Goal: Information Seeking & Learning: Learn about a topic

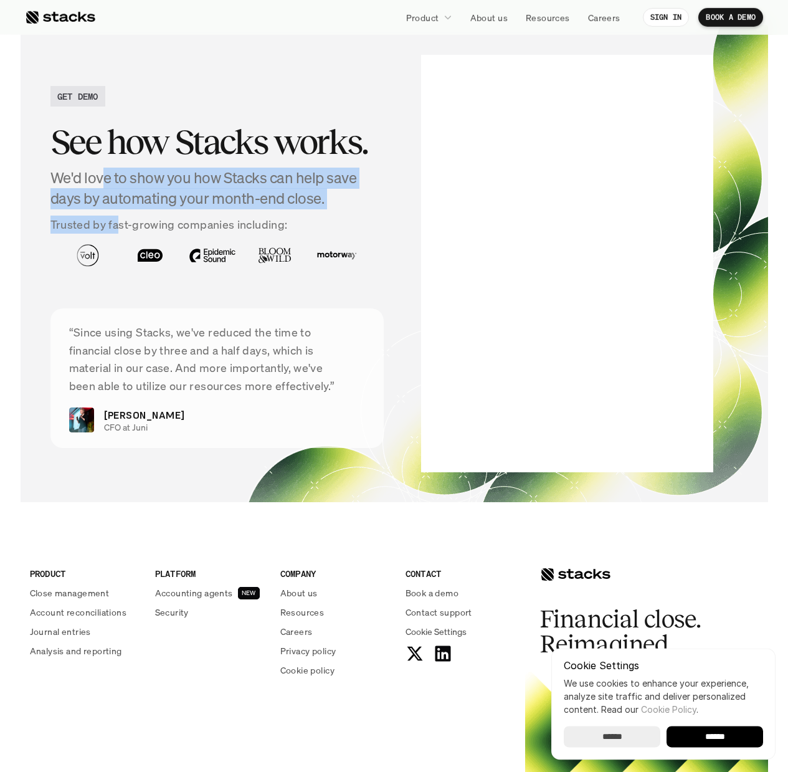
scroll to position [4160, 0]
click at [118, 209] on div "See how Stacks works. We'd love to show you how Stacks can help save days by au…" at bounding box center [217, 161] width 334 height 97
click at [118, 217] on p "Trusted by fast-growing companies including:" at bounding box center [217, 224] width 334 height 18
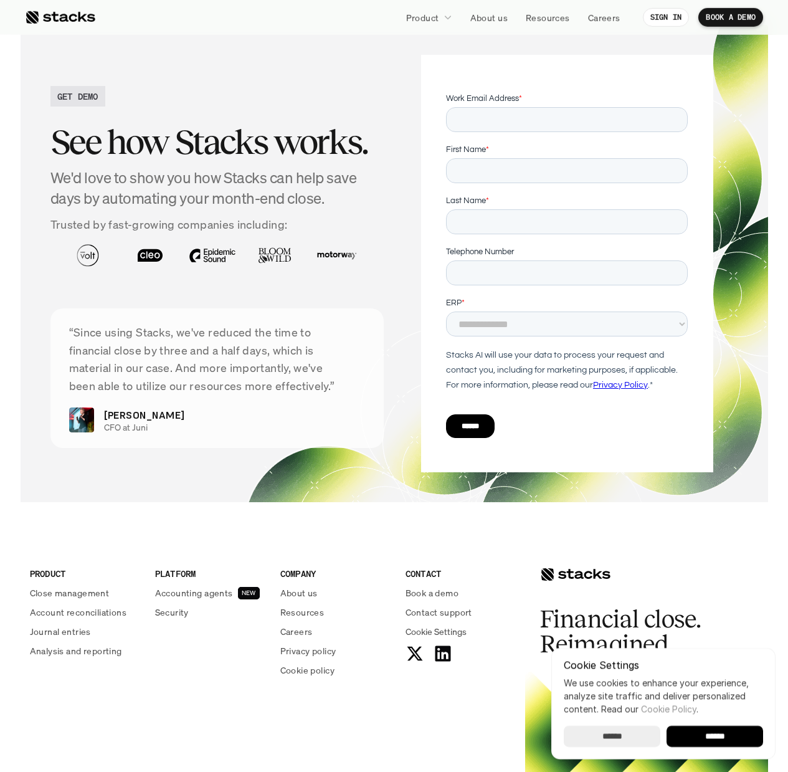
scroll to position [0, 0]
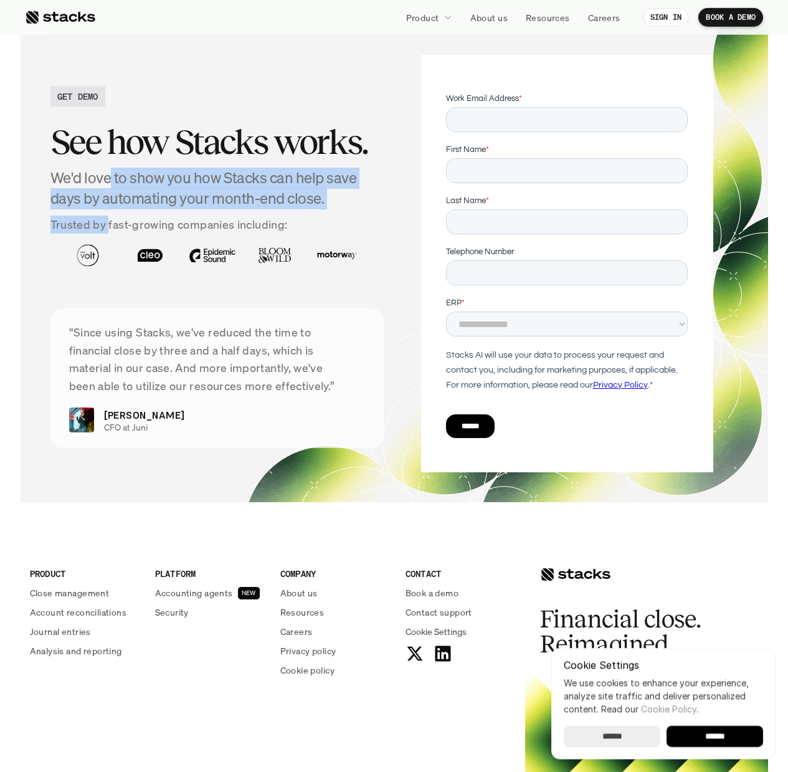
drag, startPoint x: 110, startPoint y: 184, endPoint x: 106, endPoint y: 224, distance: 40.0
click at [106, 209] on div "See how Stacks works. We'd love to show you how Stacks can help save days by au…" at bounding box center [217, 161] width 334 height 97
click at [106, 224] on p "Trusted by fast-growing companies including:" at bounding box center [217, 224] width 334 height 18
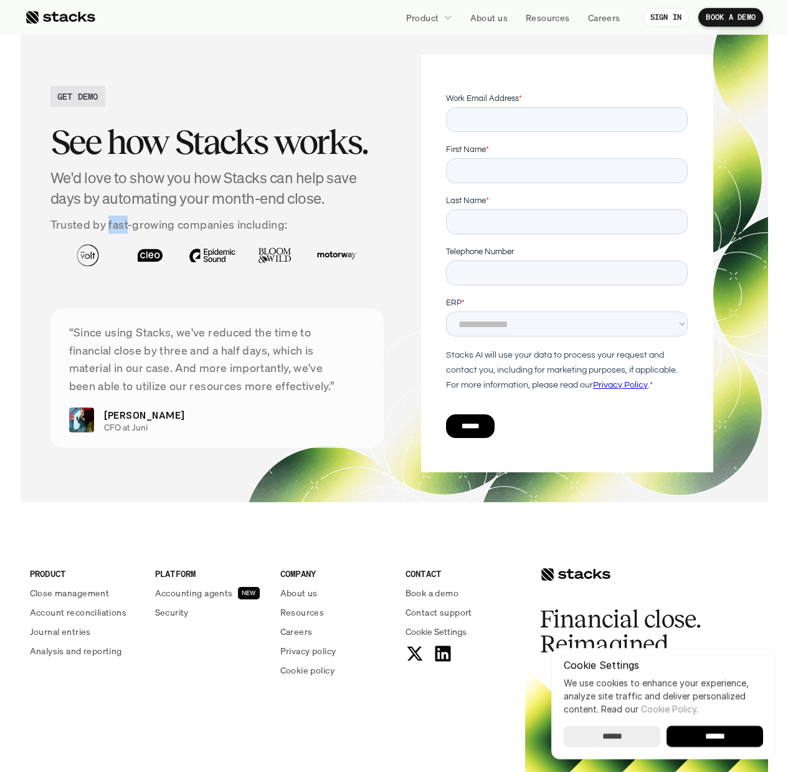
click at [106, 224] on p "Trusted by fast-growing companies including:" at bounding box center [217, 224] width 334 height 18
click at [106, 225] on p "Trusted by fast-growing companies including:" at bounding box center [217, 224] width 334 height 18
click at [308, 594] on p "About us" at bounding box center [298, 592] width 37 height 13
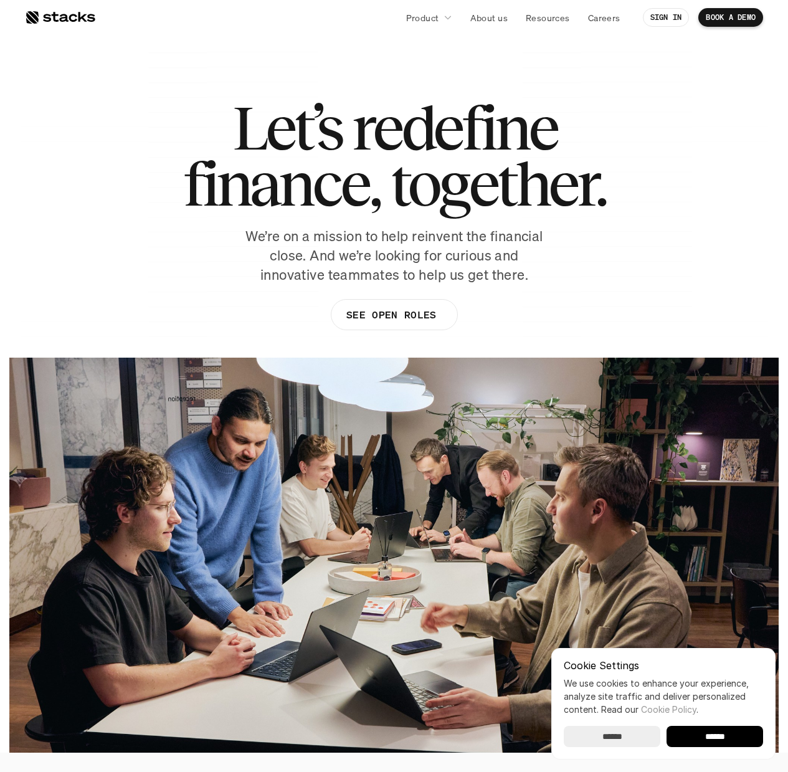
drag, startPoint x: 598, startPoint y: 202, endPoint x: 621, endPoint y: 48, distance: 156.1
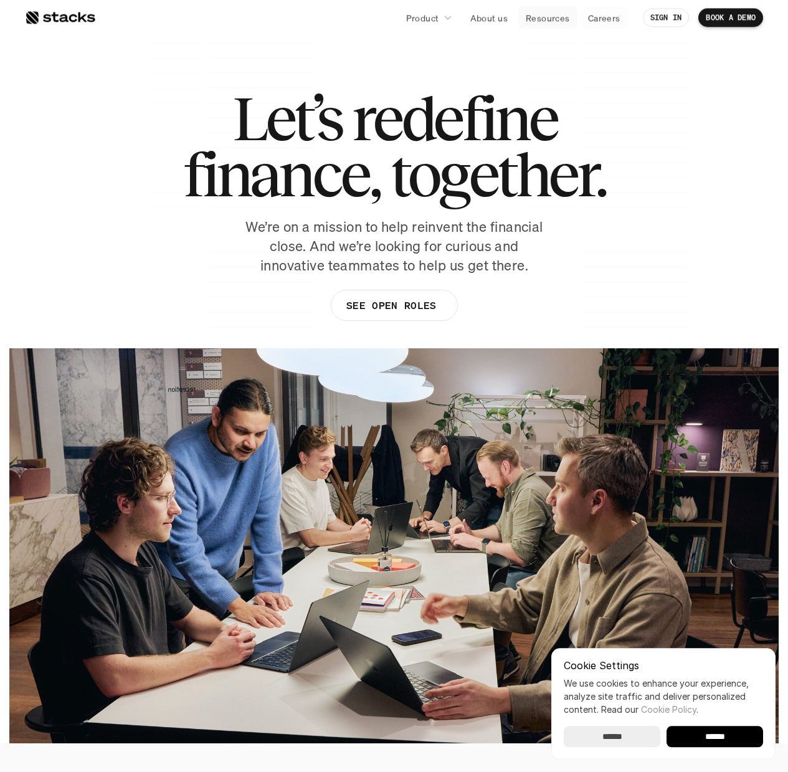
scroll to position [10, 0]
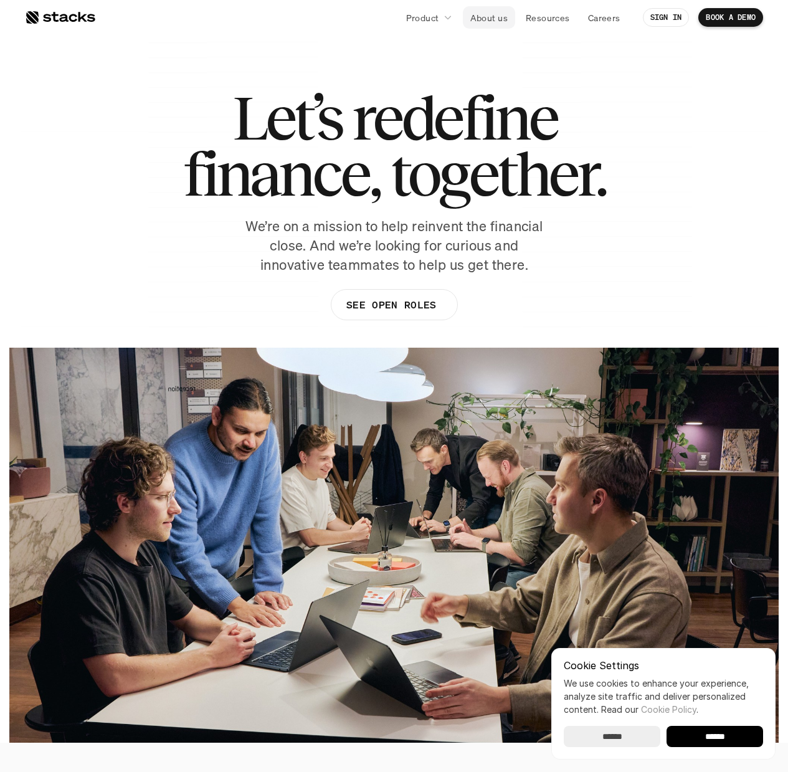
click at [481, 22] on p "About us" at bounding box center [488, 17] width 37 height 13
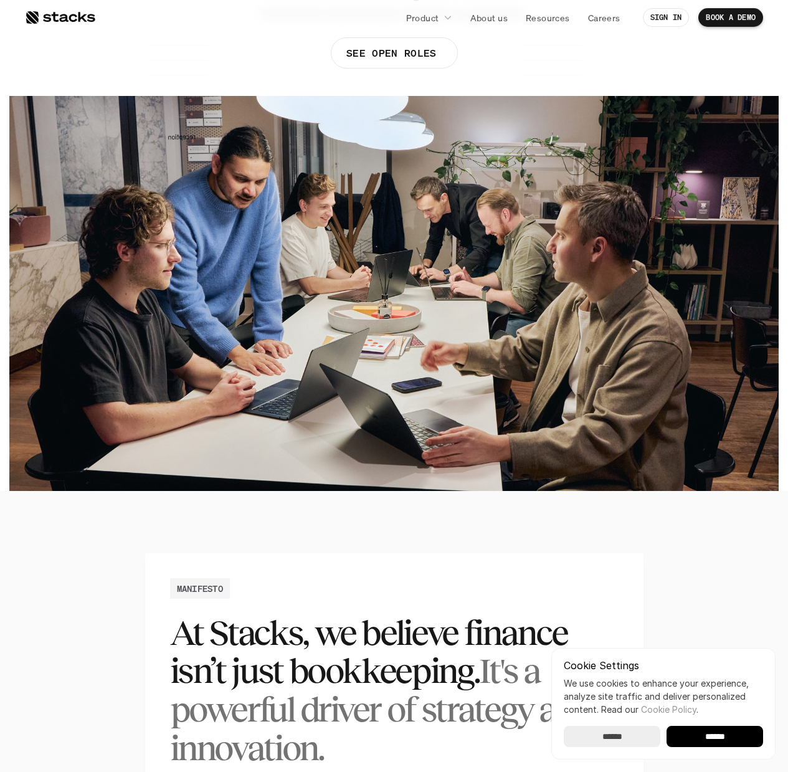
scroll to position [1175, 0]
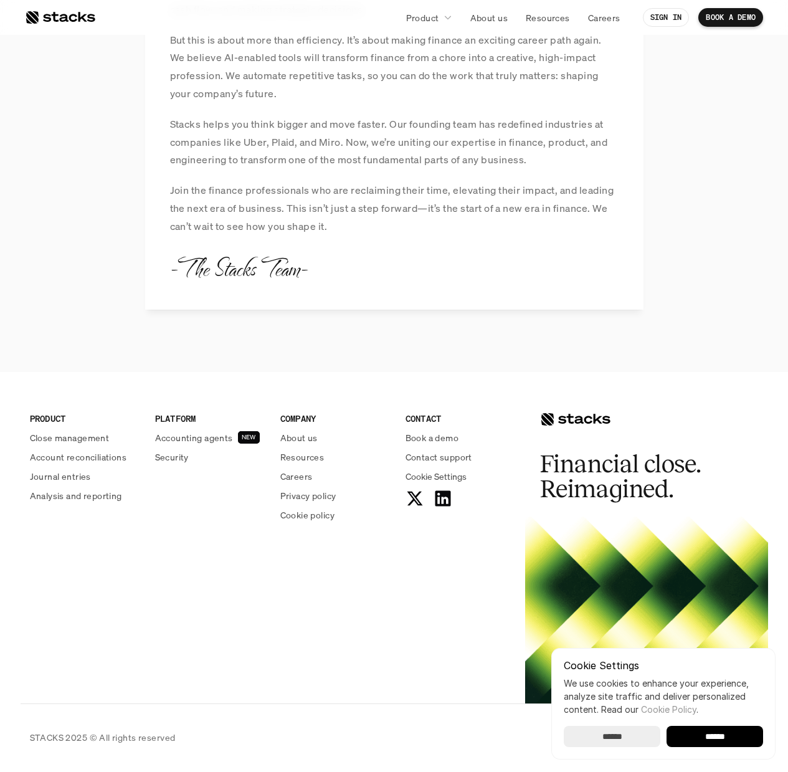
drag, startPoint x: 622, startPoint y: 205, endPoint x: 535, endPoint y: 455, distance: 264.5
click at [734, 739] on input "******" at bounding box center [714, 736] width 97 height 21
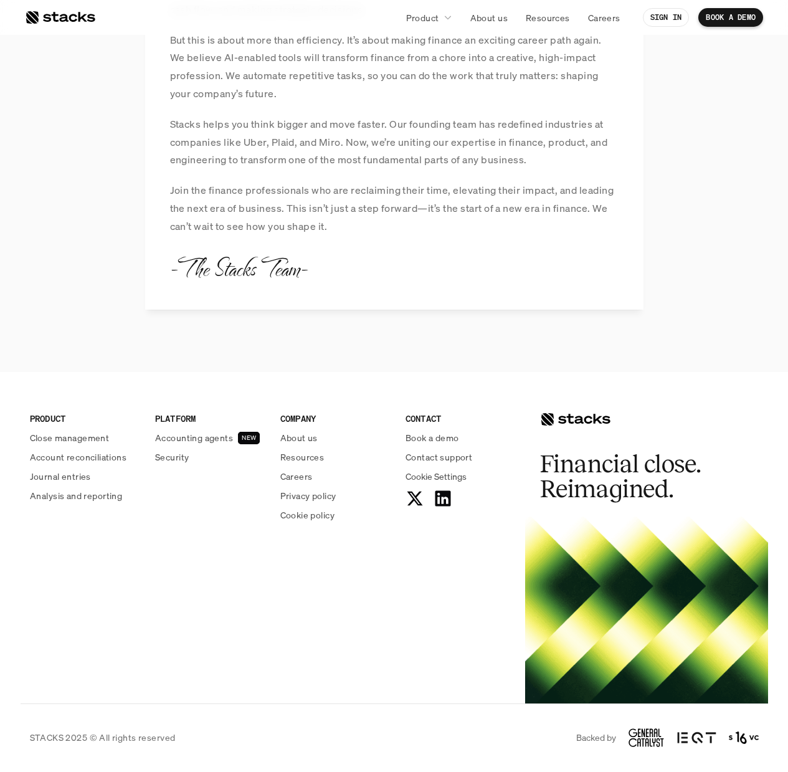
click at [430, 453] on p "Contact support" at bounding box center [438, 456] width 67 height 13
click at [446, 476] on span "Cookie Settings" at bounding box center [435, 476] width 61 height 13
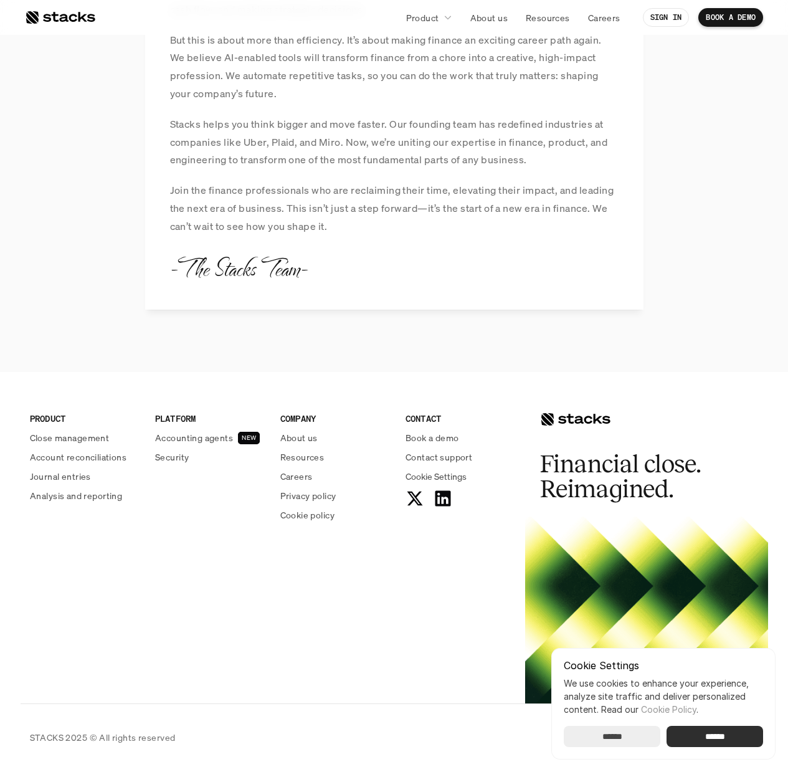
click at [709, 748] on div "Cookie Settings We use cookies to enhance your experience, analyze site traffic…" at bounding box center [663, 703] width 224 height 111
click at [710, 745] on input "******" at bounding box center [714, 736] width 97 height 21
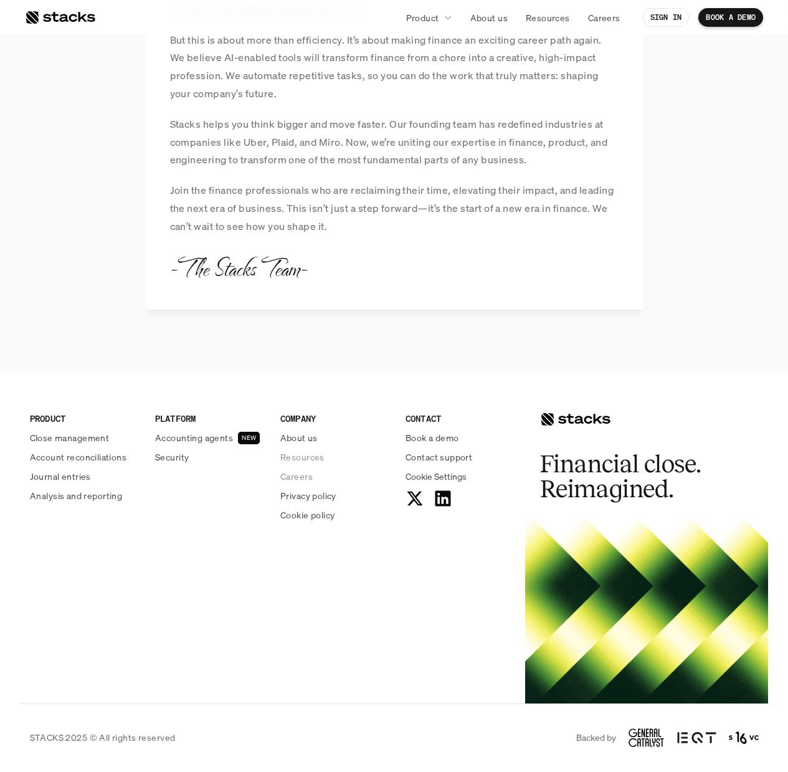
click at [299, 459] on p "Resources" at bounding box center [302, 456] width 44 height 13
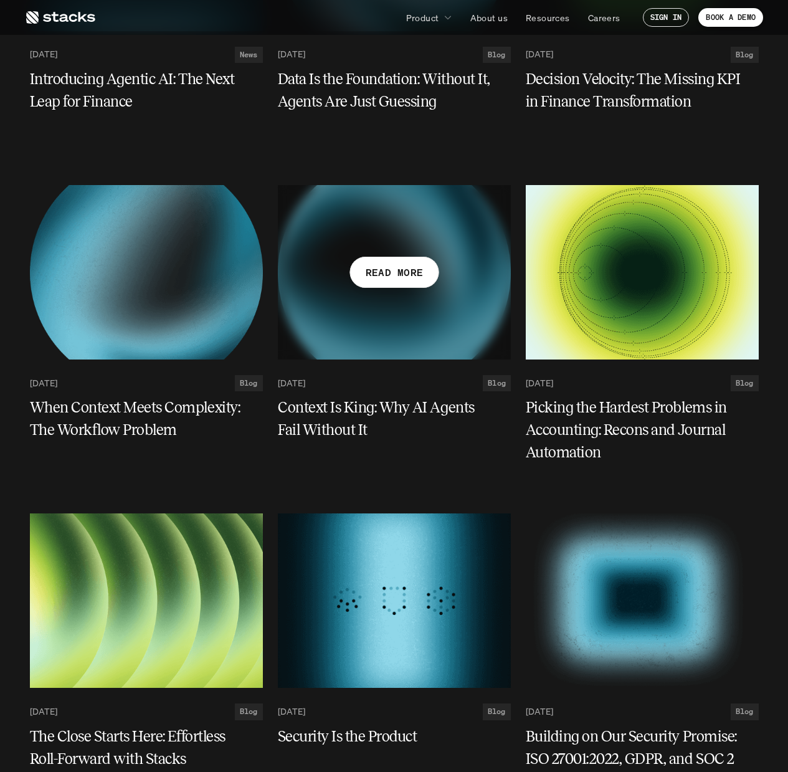
scroll to position [1175, 0]
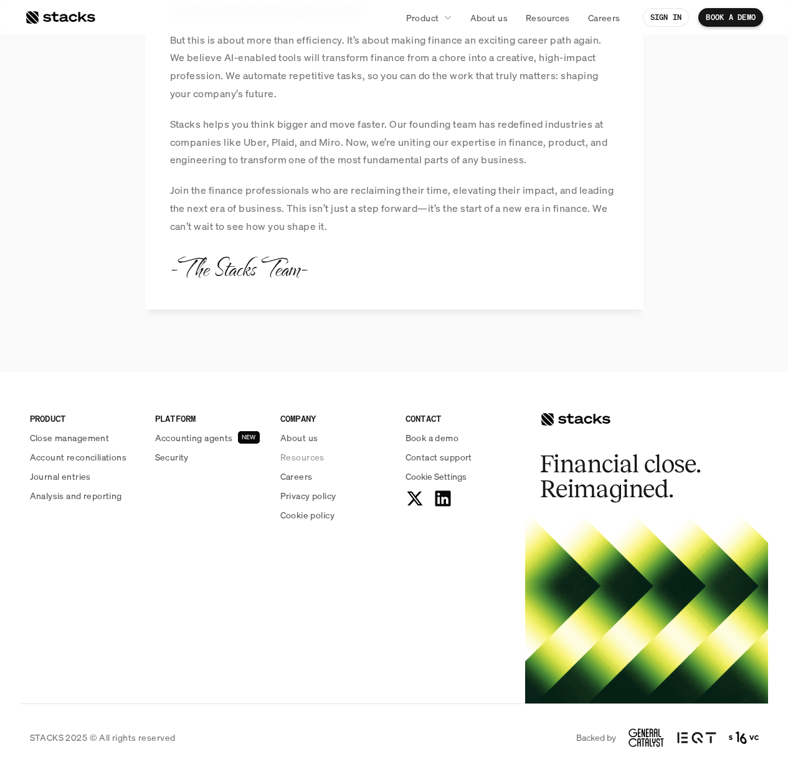
click at [307, 435] on p "About us" at bounding box center [298, 437] width 37 height 13
click at [310, 455] on p "Resources" at bounding box center [302, 456] width 44 height 13
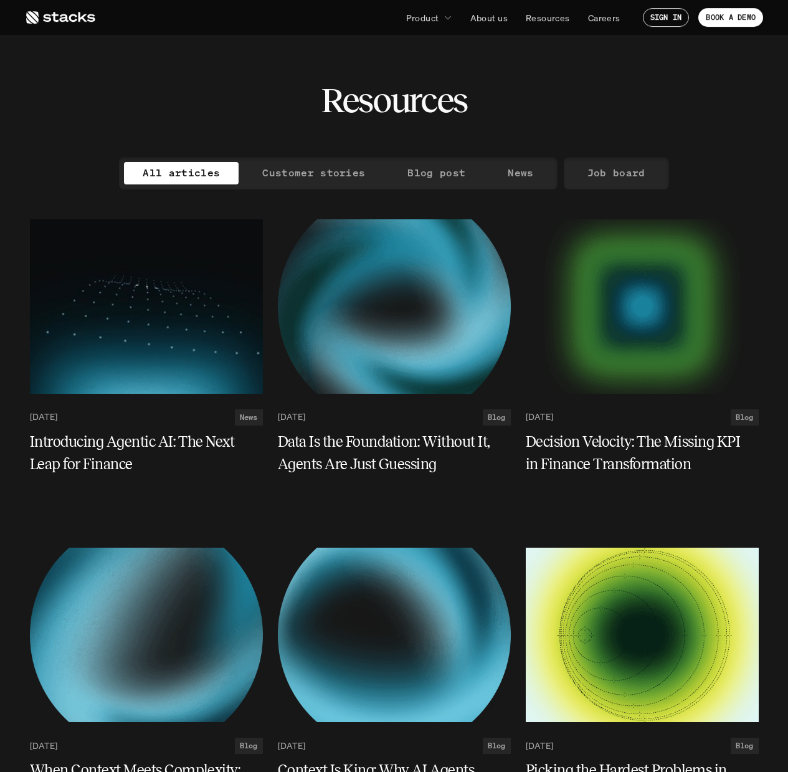
scroll to position [1175, 0]
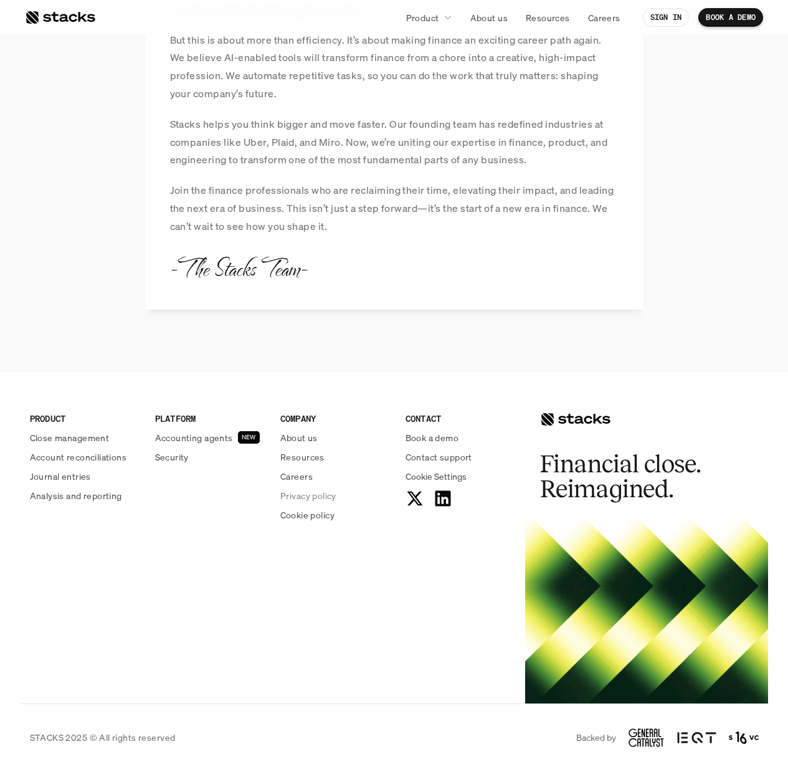
click at [299, 475] on p "Careers" at bounding box center [296, 476] width 32 height 13
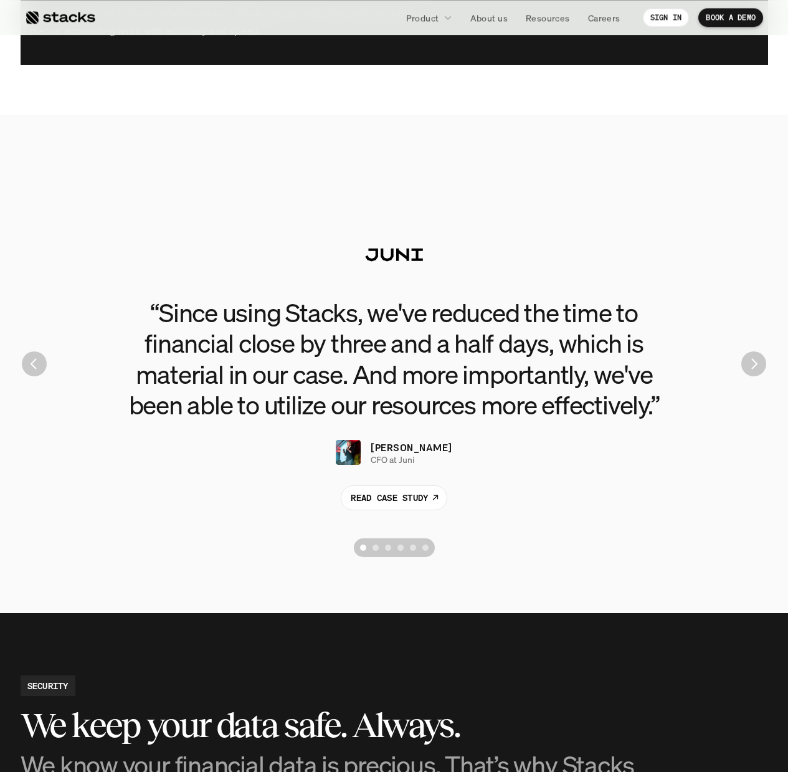
scroll to position [2849, 0]
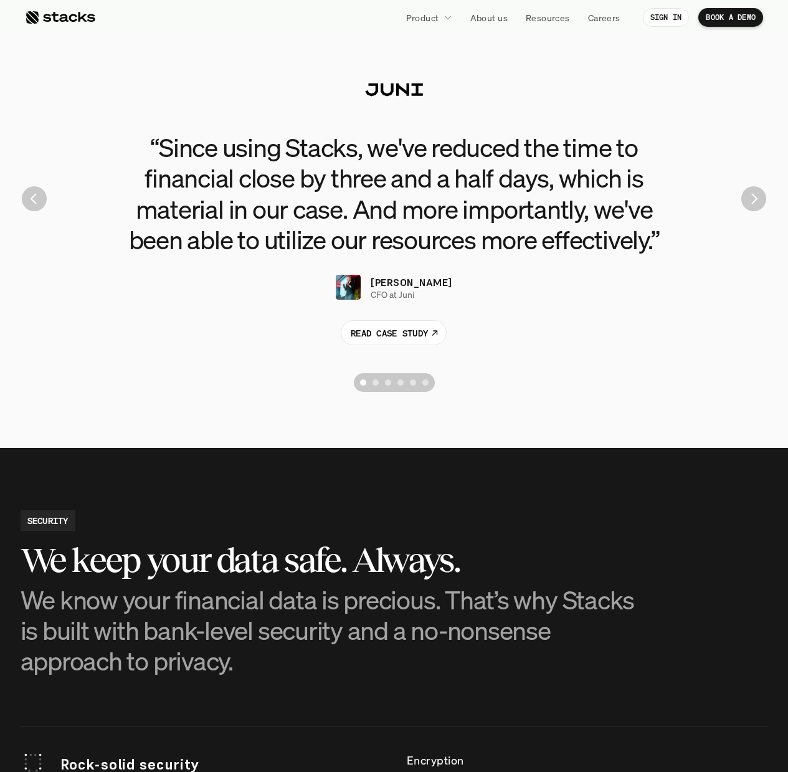
click at [772, 189] on div "“Since using Stacks, we've reduced the time to financial close by three and a h…" at bounding box center [393, 198] width 769 height 399
click at [760, 199] on img "Next" at bounding box center [753, 198] width 25 height 25
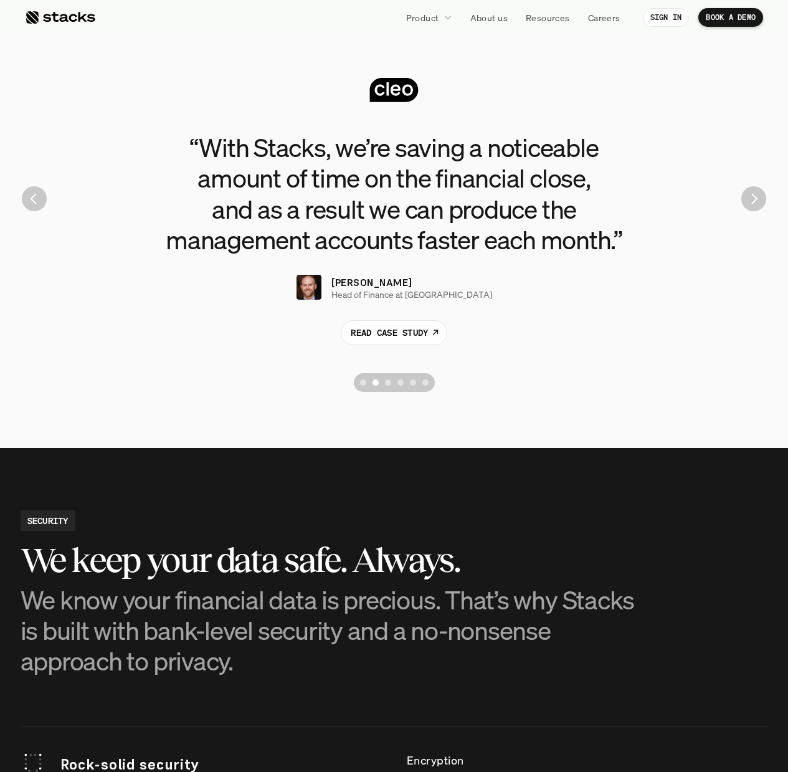
click at [760, 199] on img "Next" at bounding box center [753, 198] width 25 height 25
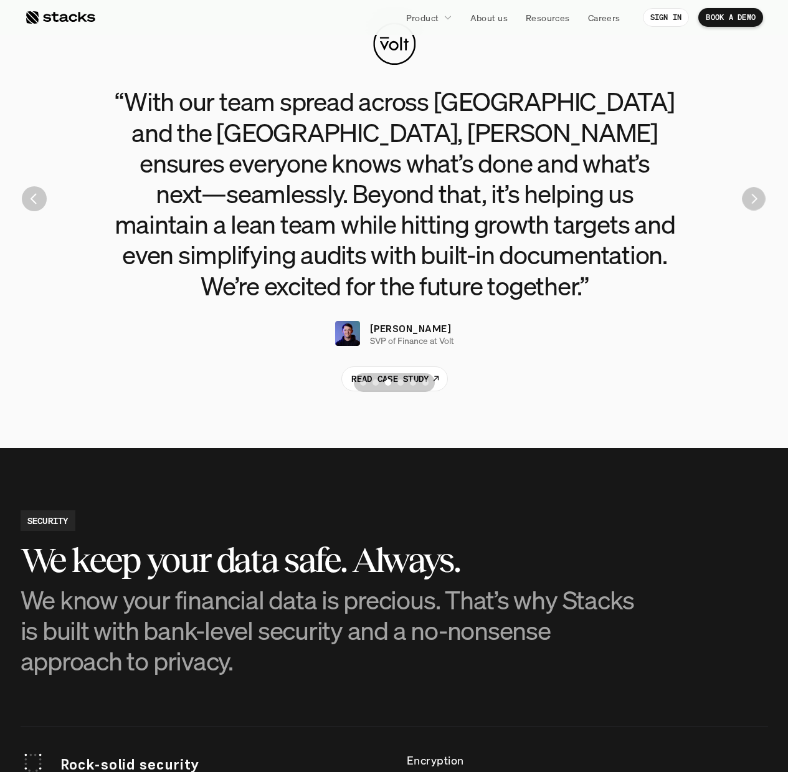
click at [760, 199] on img "Next" at bounding box center [753, 198] width 23 height 23
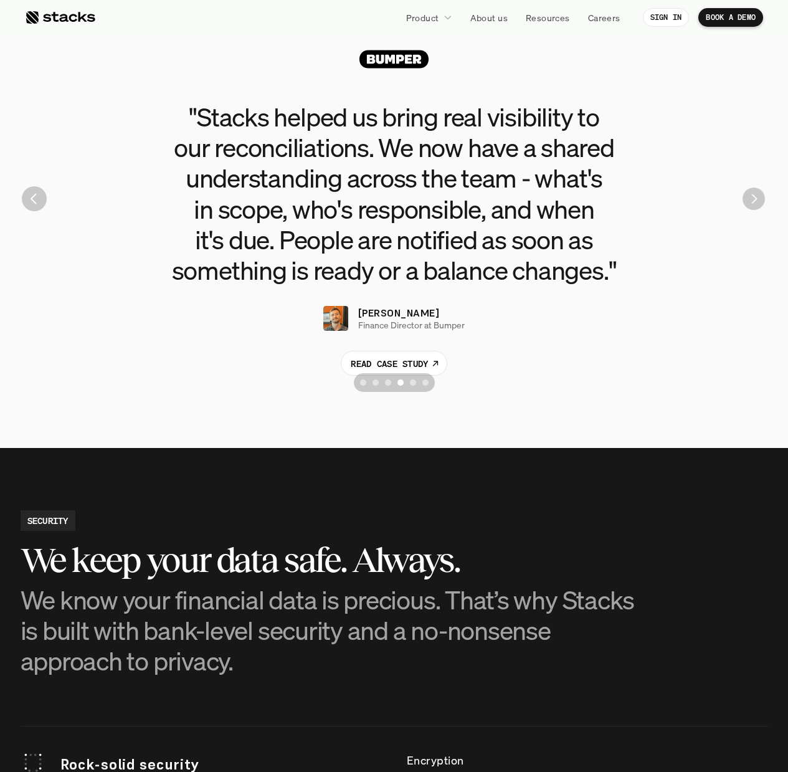
click at [760, 199] on img "Next" at bounding box center [753, 198] width 22 height 22
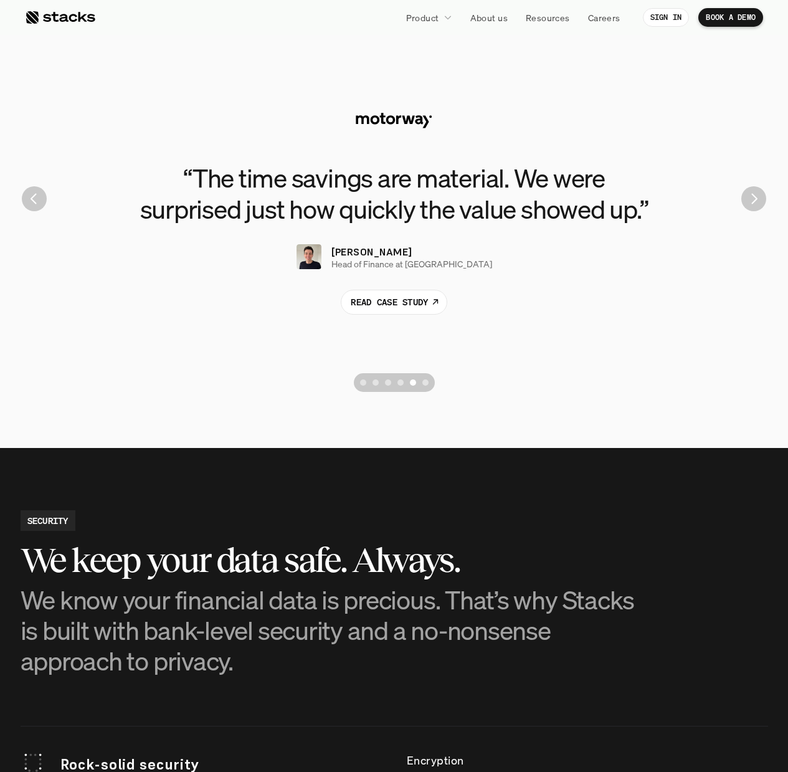
drag, startPoint x: 676, startPoint y: 282, endPoint x: 674, endPoint y: 347, distance: 64.8
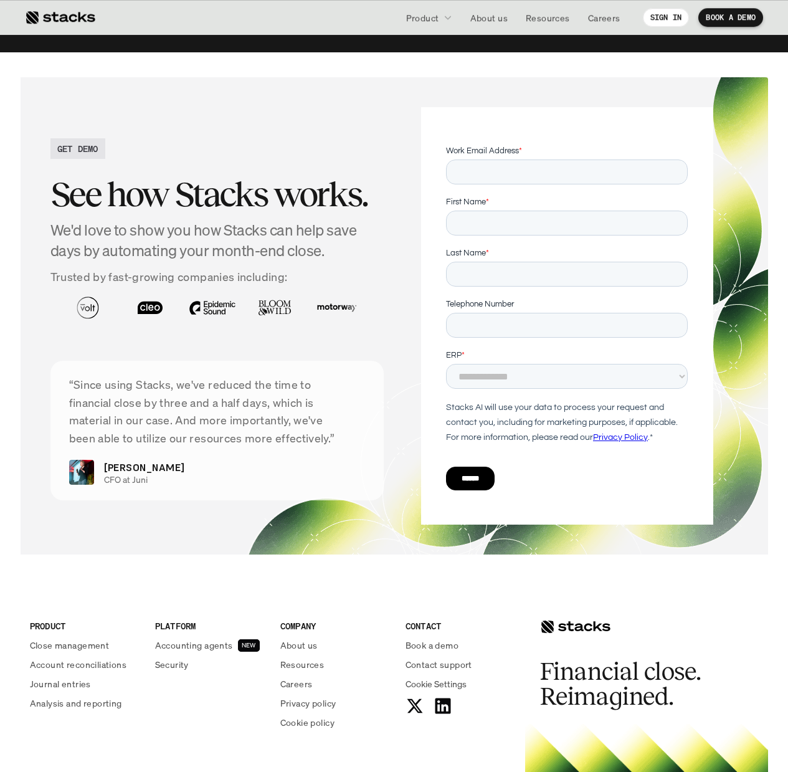
scroll to position [4115, 0]
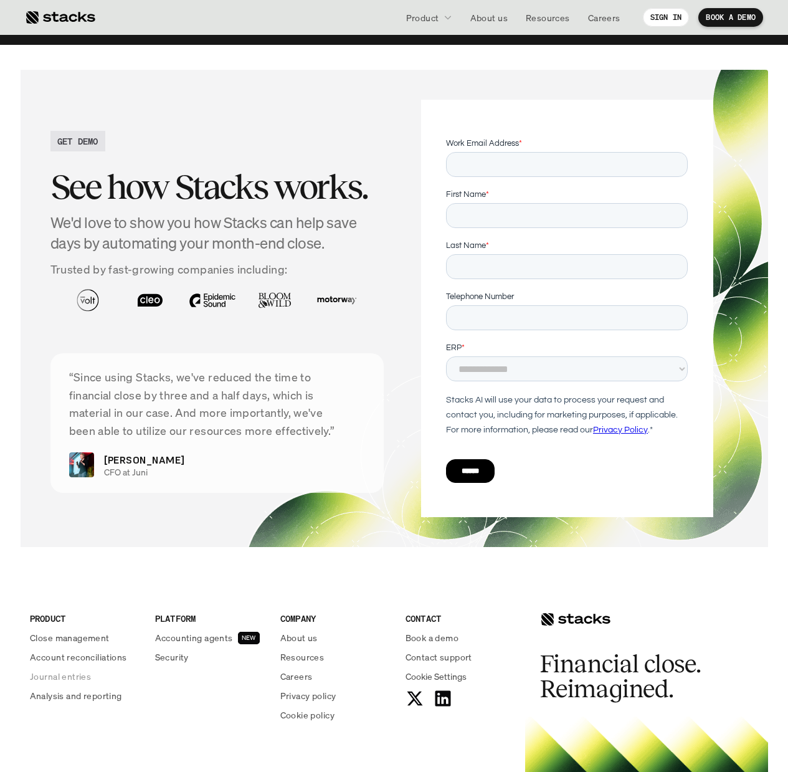
click at [60, 679] on p "Journal entries" at bounding box center [60, 675] width 61 height 13
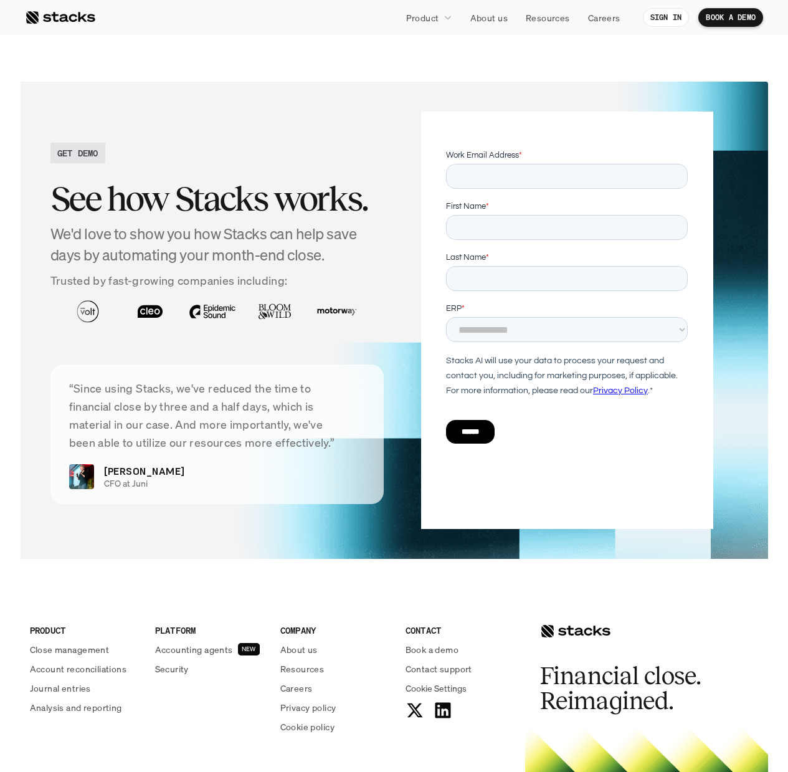
scroll to position [2373, 0]
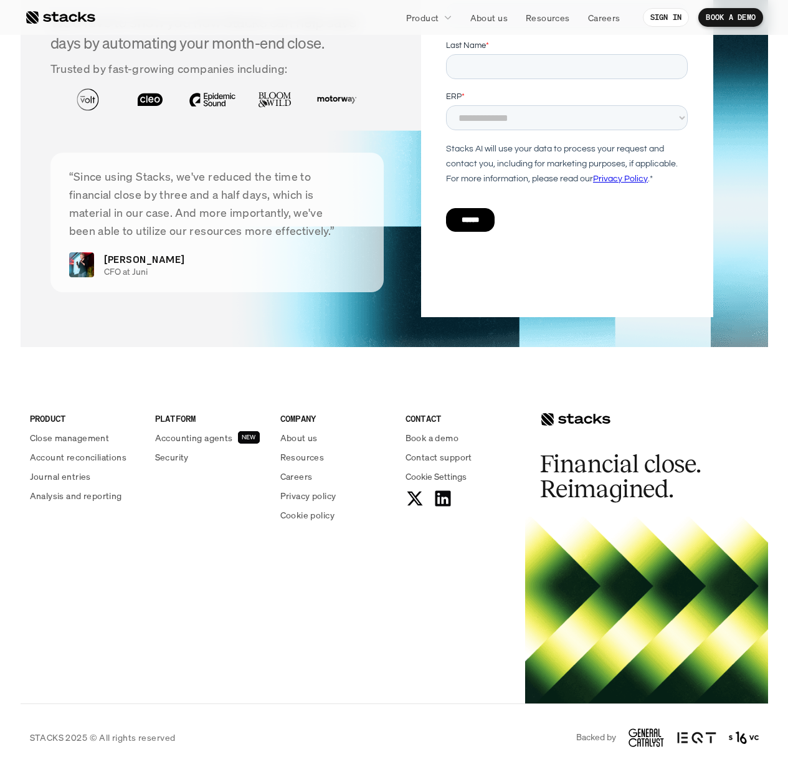
drag, startPoint x: 196, startPoint y: 735, endPoint x: 188, endPoint y: 800, distance: 65.9
click at [81, 435] on p "Close management" at bounding box center [70, 437] width 80 height 13
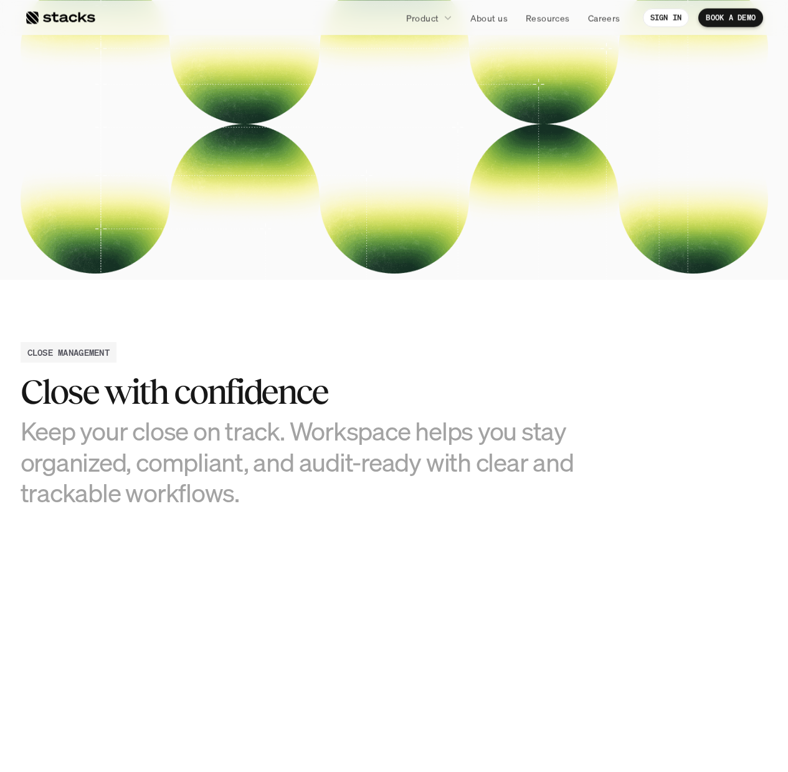
drag, startPoint x: 130, startPoint y: 408, endPoint x: 179, endPoint y: 643, distance: 240.5
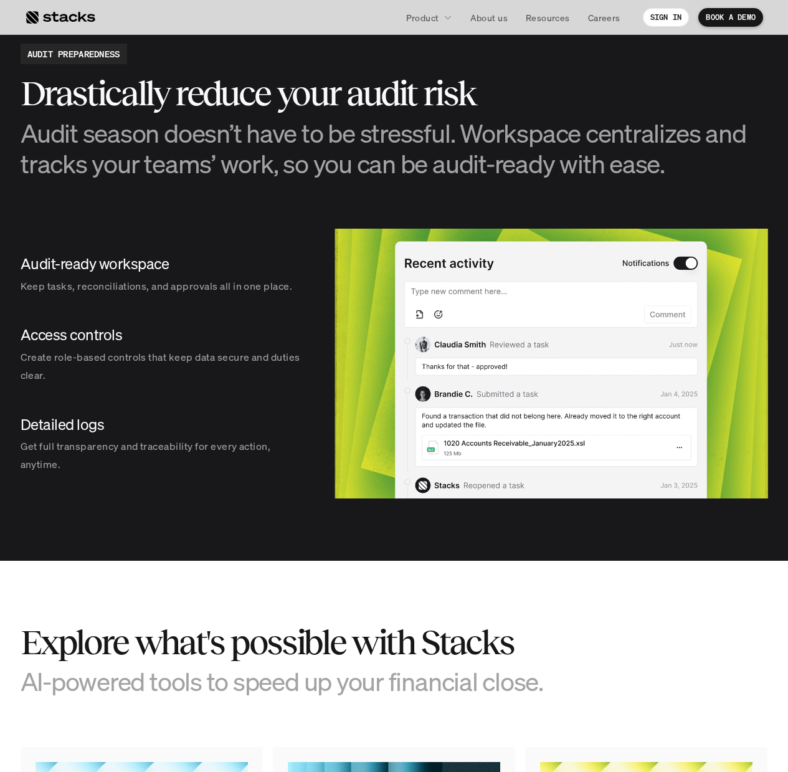
scroll to position [2485, 0]
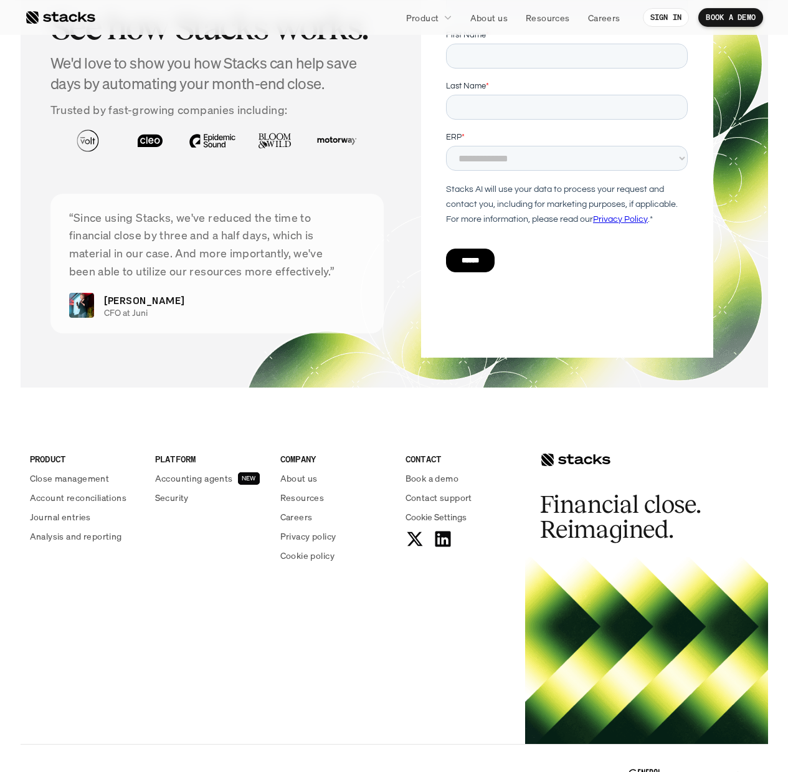
drag, startPoint x: 197, startPoint y: 511, endPoint x: 168, endPoint y: 736, distance: 226.0
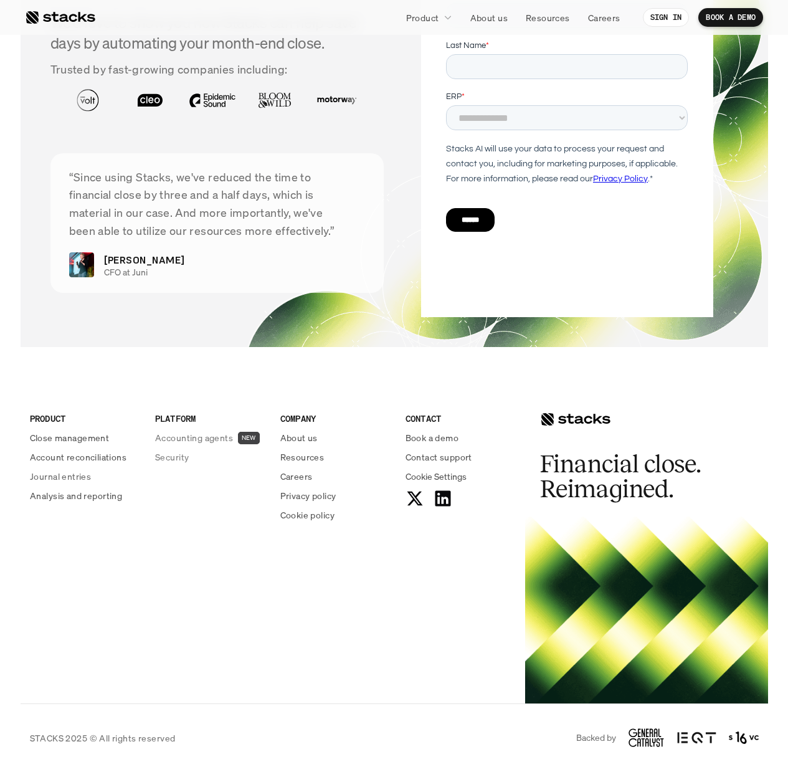
click at [173, 438] on p "Accounting agents" at bounding box center [194, 437] width 78 height 13
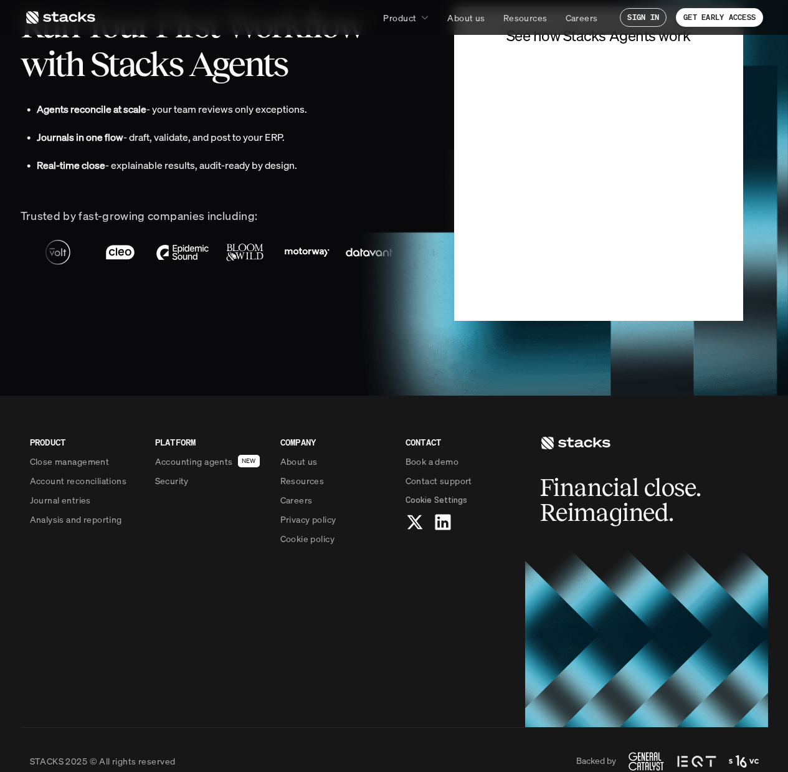
scroll to position [3113, 0]
